Goal: Transaction & Acquisition: Book appointment/travel/reservation

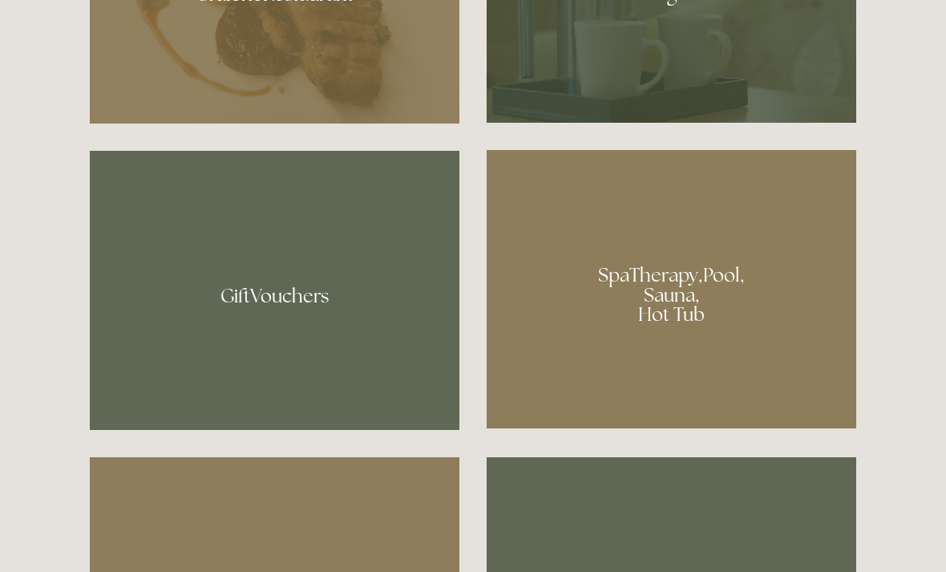
scroll to position [1118, 0]
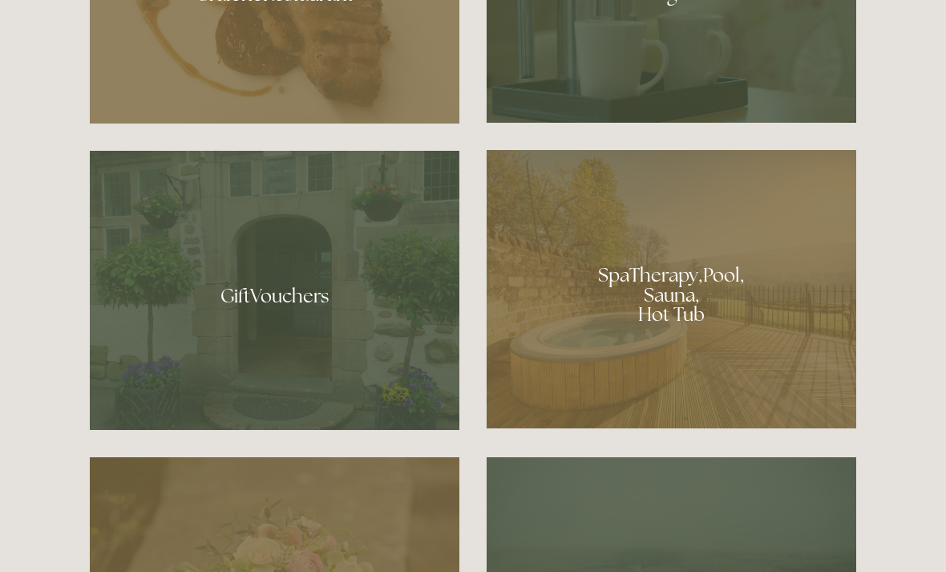
click at [657, 344] on div at bounding box center [672, 289] width 370 height 278
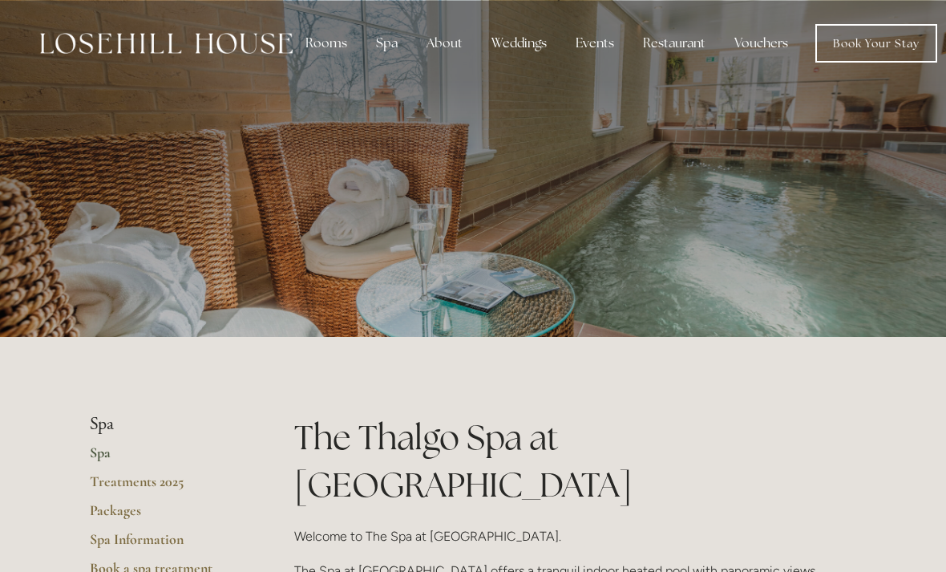
click at [310, 43] on div "Rooms" at bounding box center [326, 43] width 67 height 32
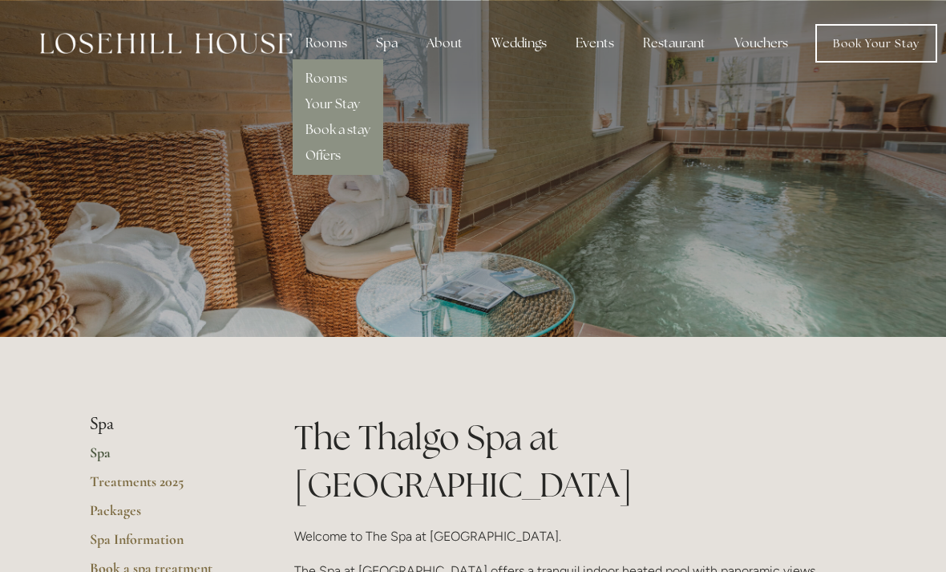
click at [314, 71] on link "Rooms" at bounding box center [326, 78] width 42 height 17
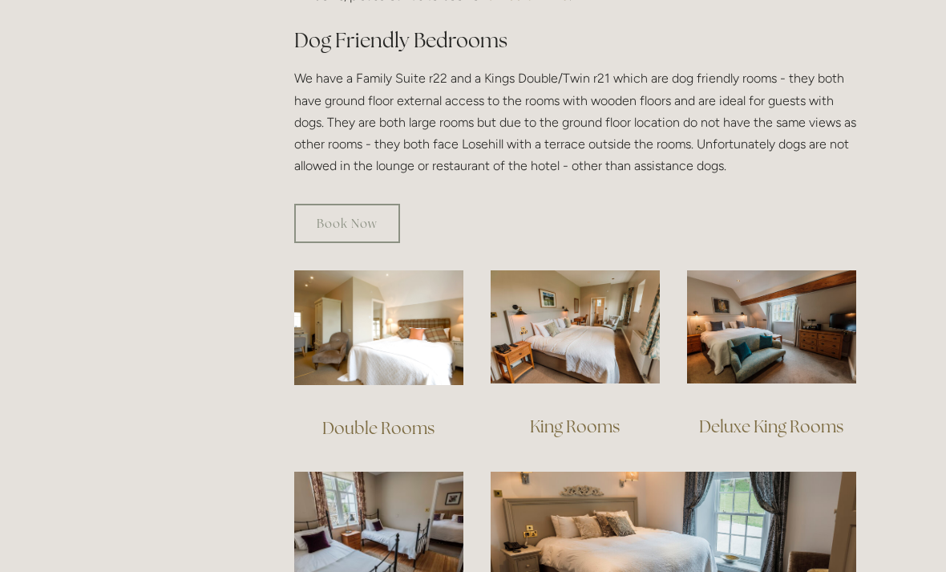
scroll to position [908, 0]
click at [804, 415] on link "Deluxe King Rooms" at bounding box center [771, 426] width 144 height 22
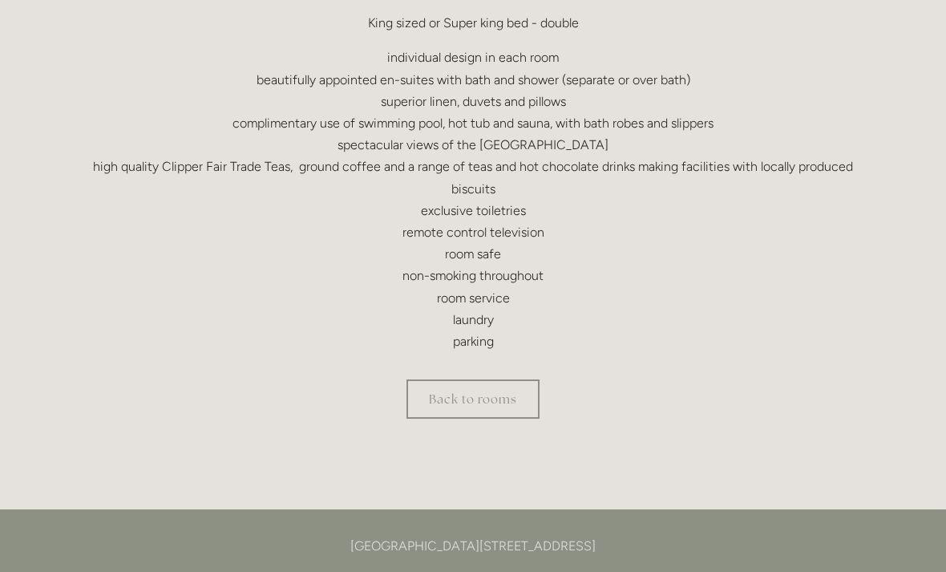
scroll to position [587, 0]
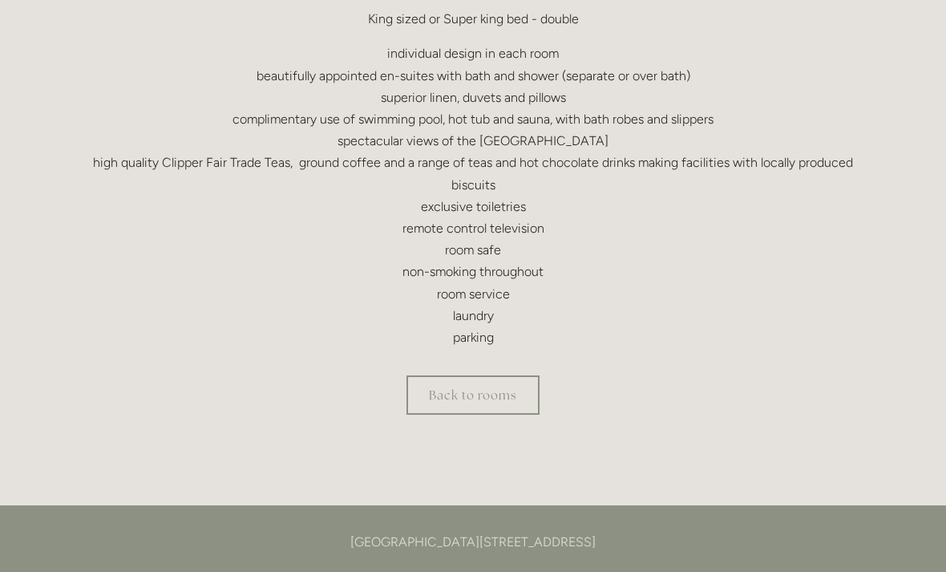
click at [487, 401] on link "Back to rooms" at bounding box center [472, 394] width 133 height 39
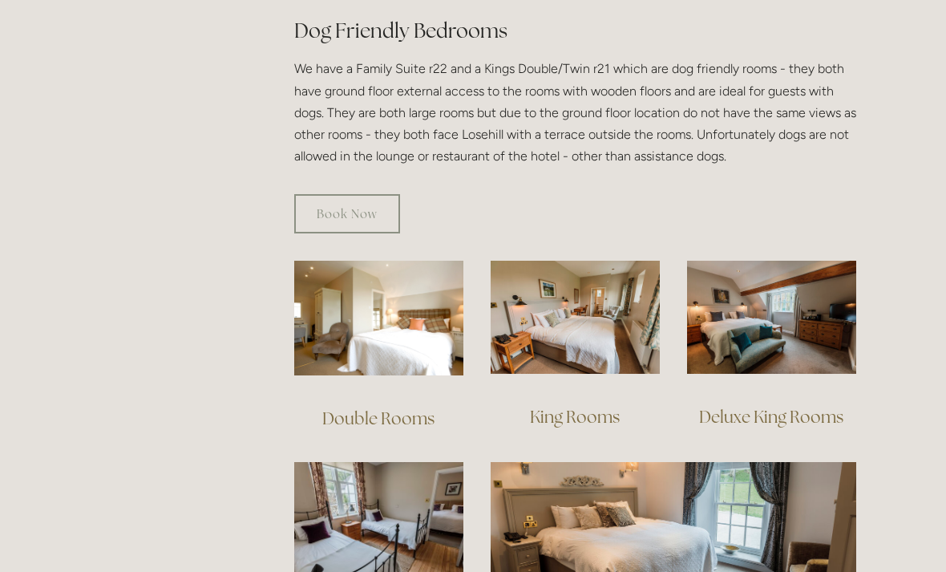
scroll to position [929, 0]
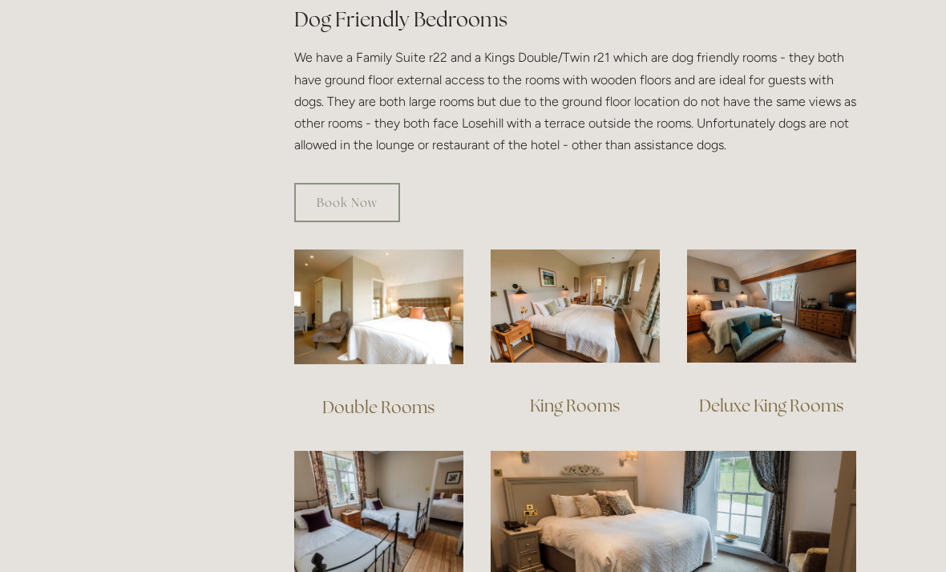
click at [617, 285] on img at bounding box center [575, 305] width 169 height 113
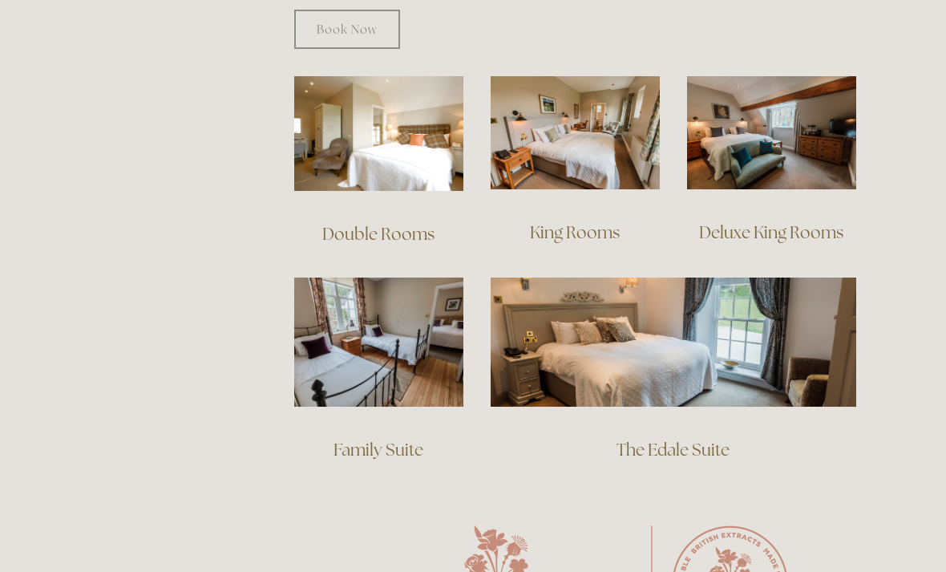
scroll to position [1110, 0]
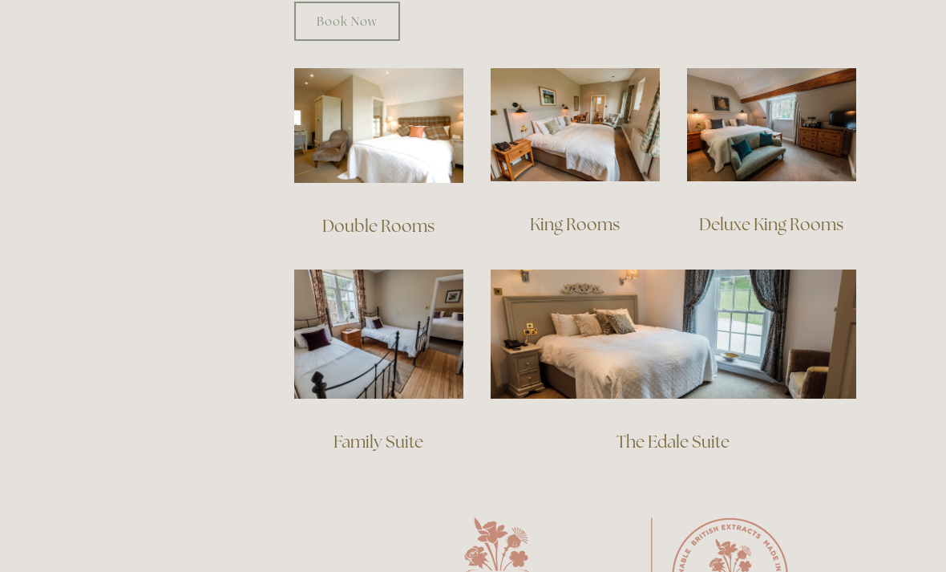
click at [817, 338] on img at bounding box center [674, 333] width 366 height 128
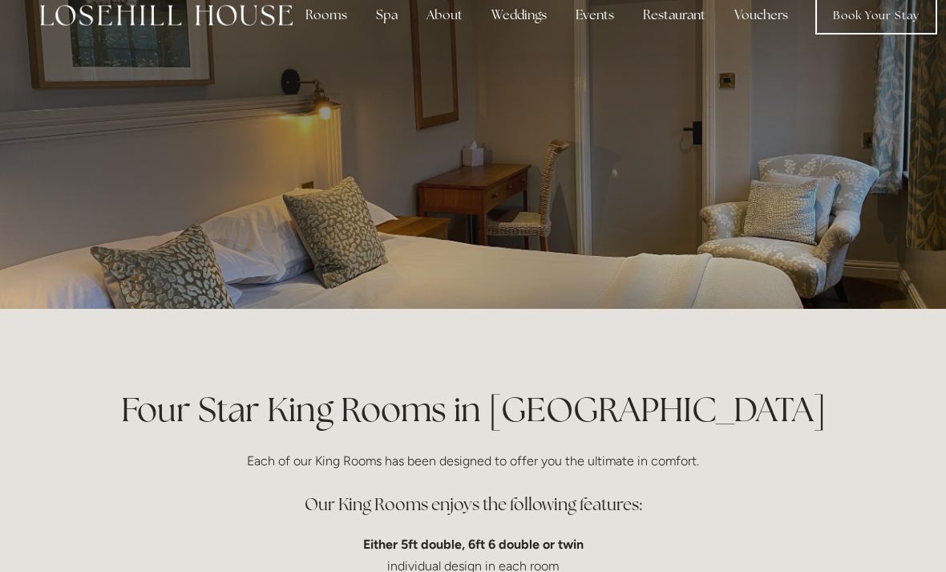
scroll to position [14, 0]
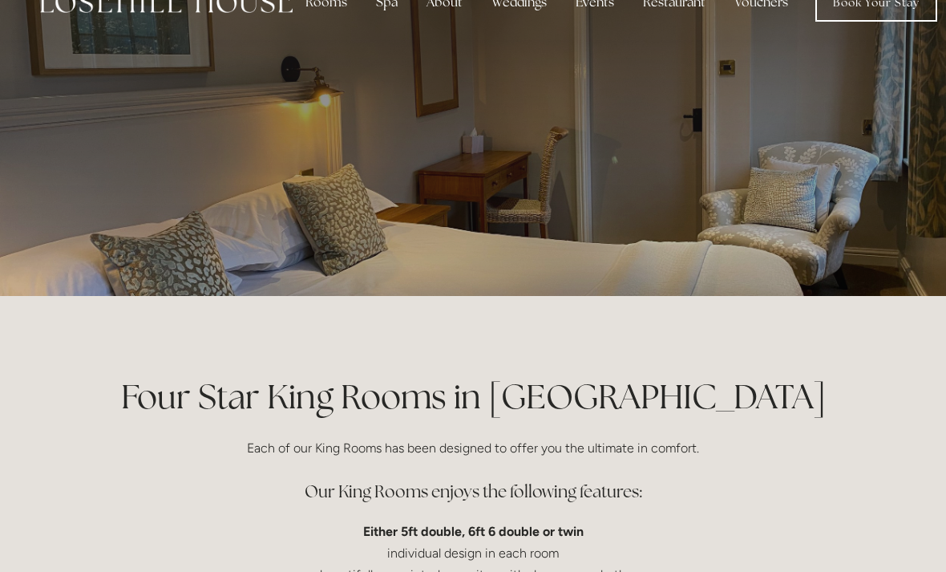
scroll to position [0, 0]
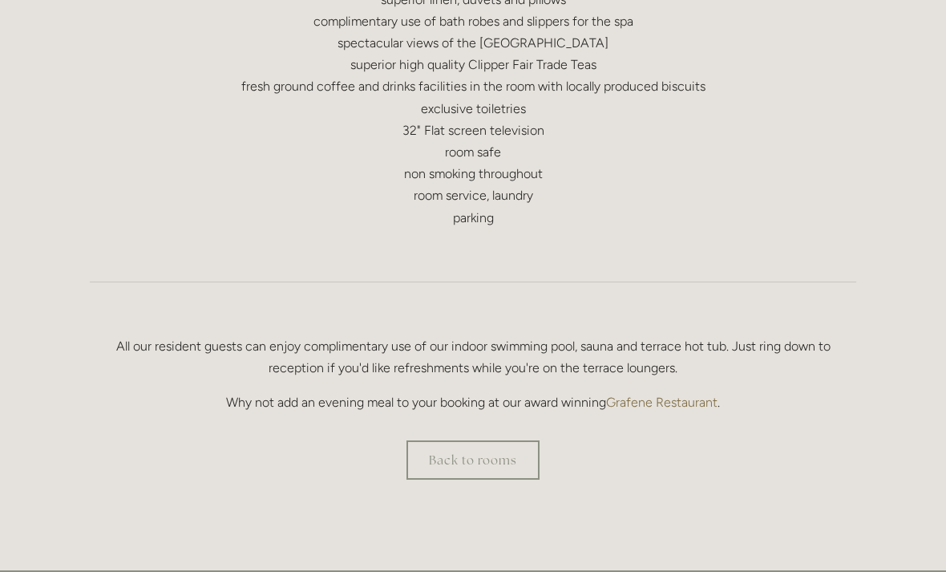
scroll to position [909, 0]
click at [495, 463] on link "Back to rooms" at bounding box center [472, 459] width 133 height 39
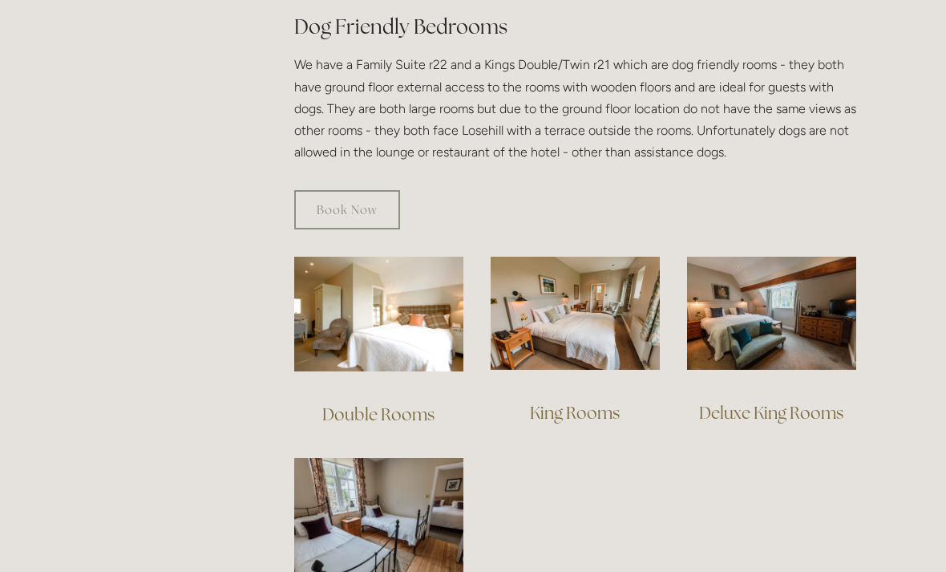
scroll to position [922, 0]
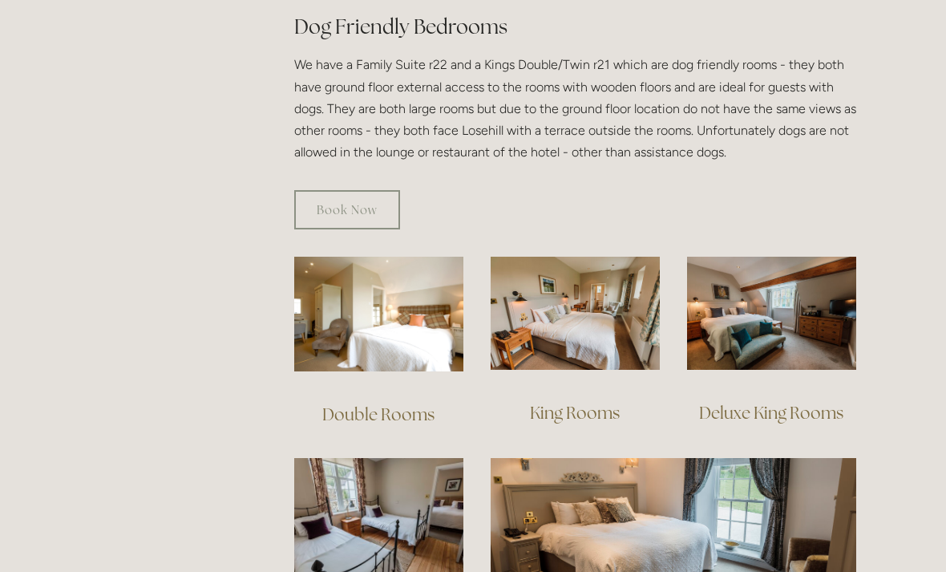
click at [351, 190] on link "Book Now" at bounding box center [347, 209] width 106 height 39
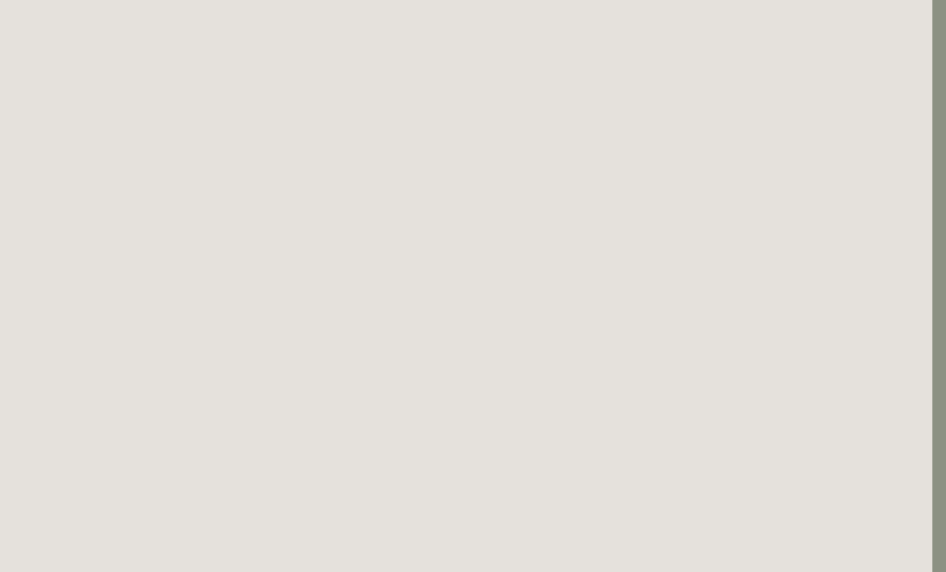
scroll to position [731, 14]
